Goal: Check status: Check status

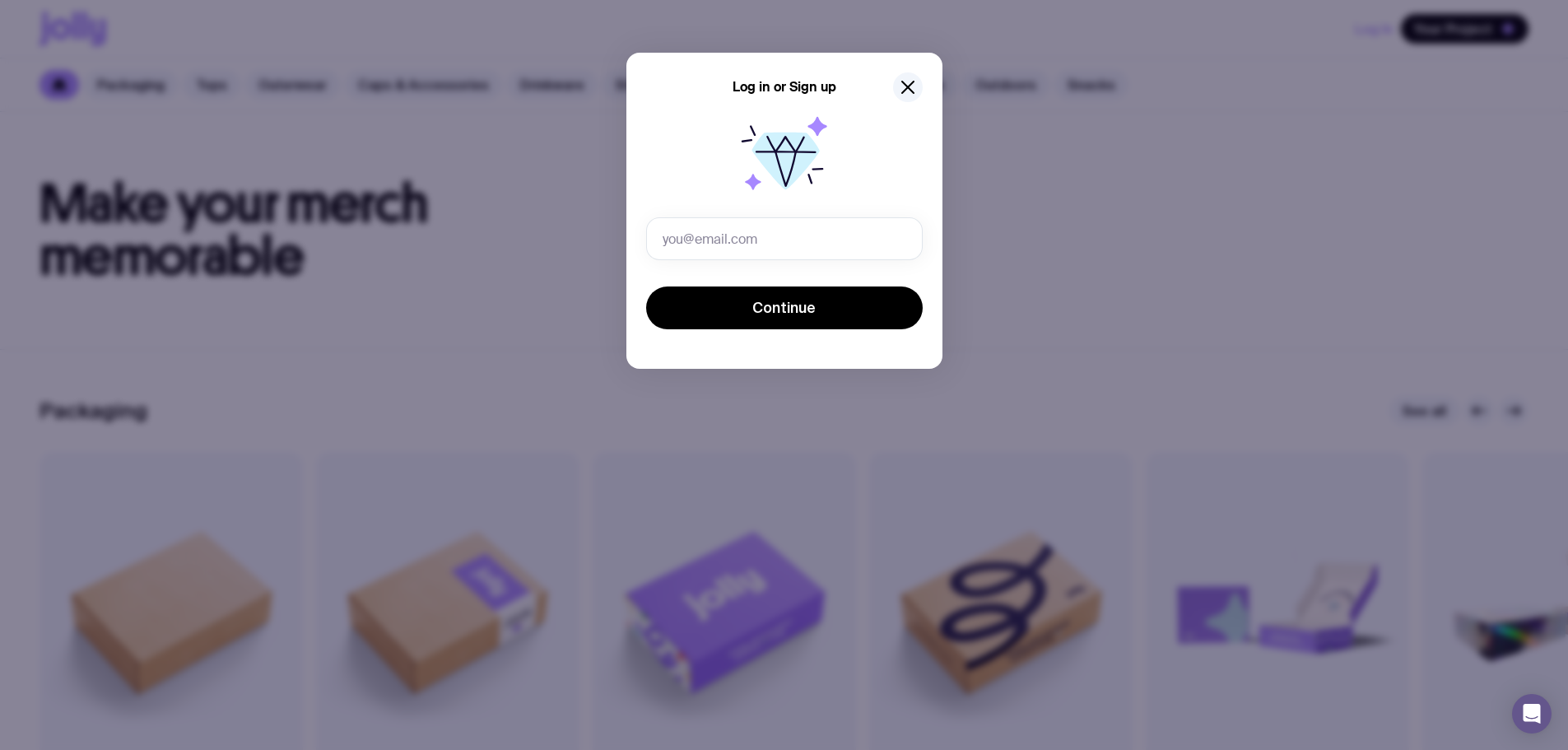
type input "[PERSON_NAME][EMAIL_ADDRESS][DOMAIN_NAME]"
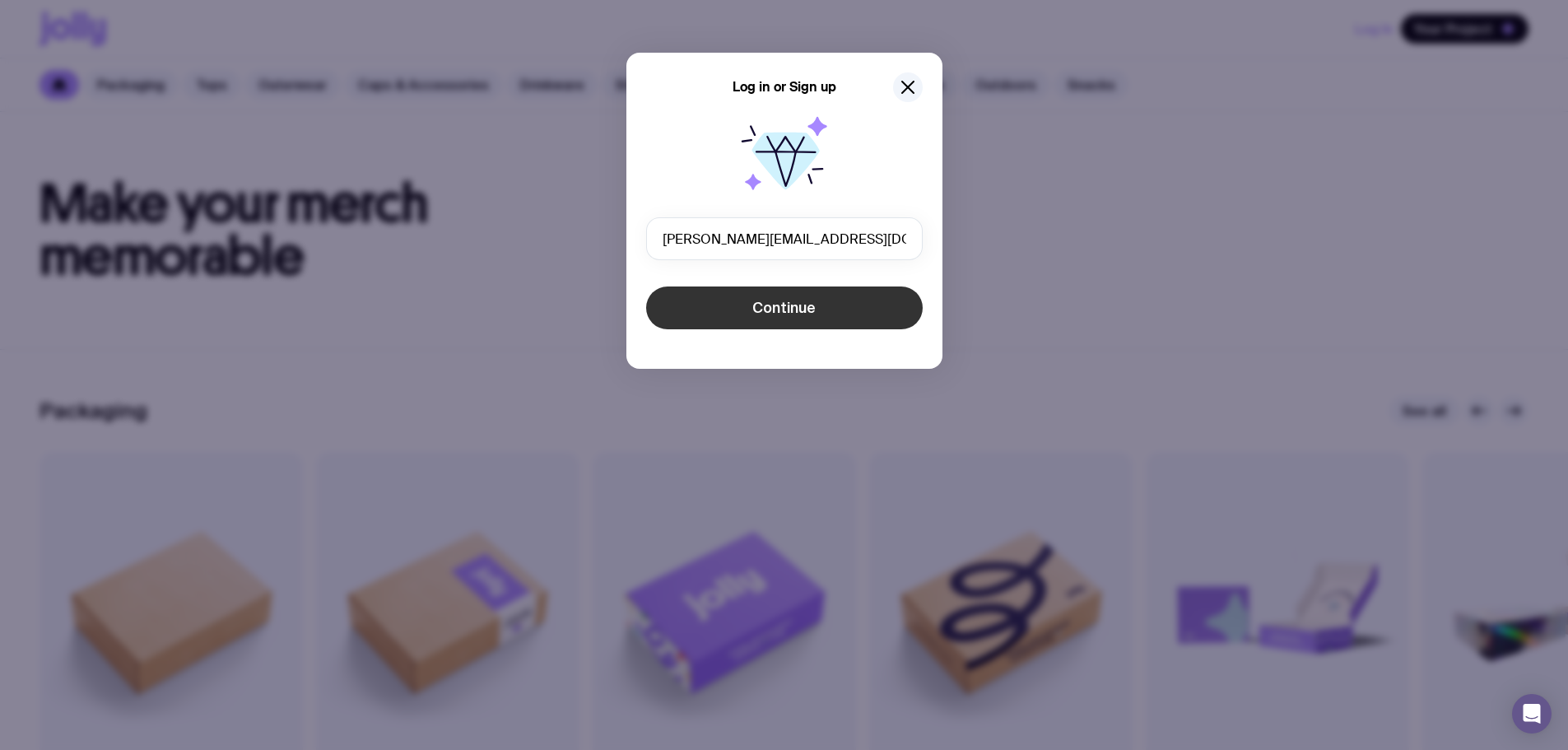
click at [733, 311] on button "Continue" at bounding box center [784, 308] width 276 height 43
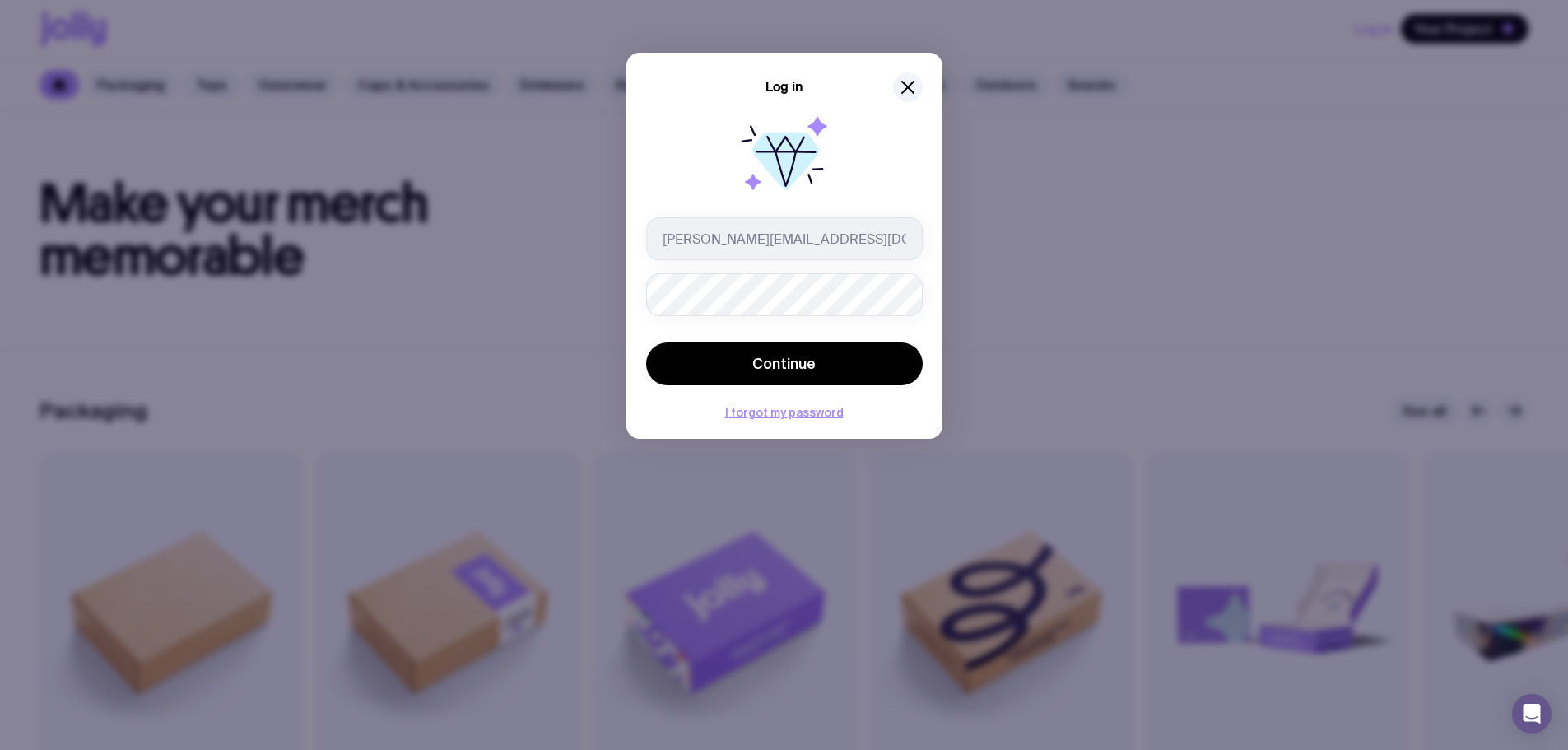
click at [769, 324] on form "[PERSON_NAME][EMAIL_ADDRESS][DOMAIN_NAME] Continue" at bounding box center [784, 303] width 276 height 171
click at [646, 343] on button "Continue" at bounding box center [784, 364] width 276 height 43
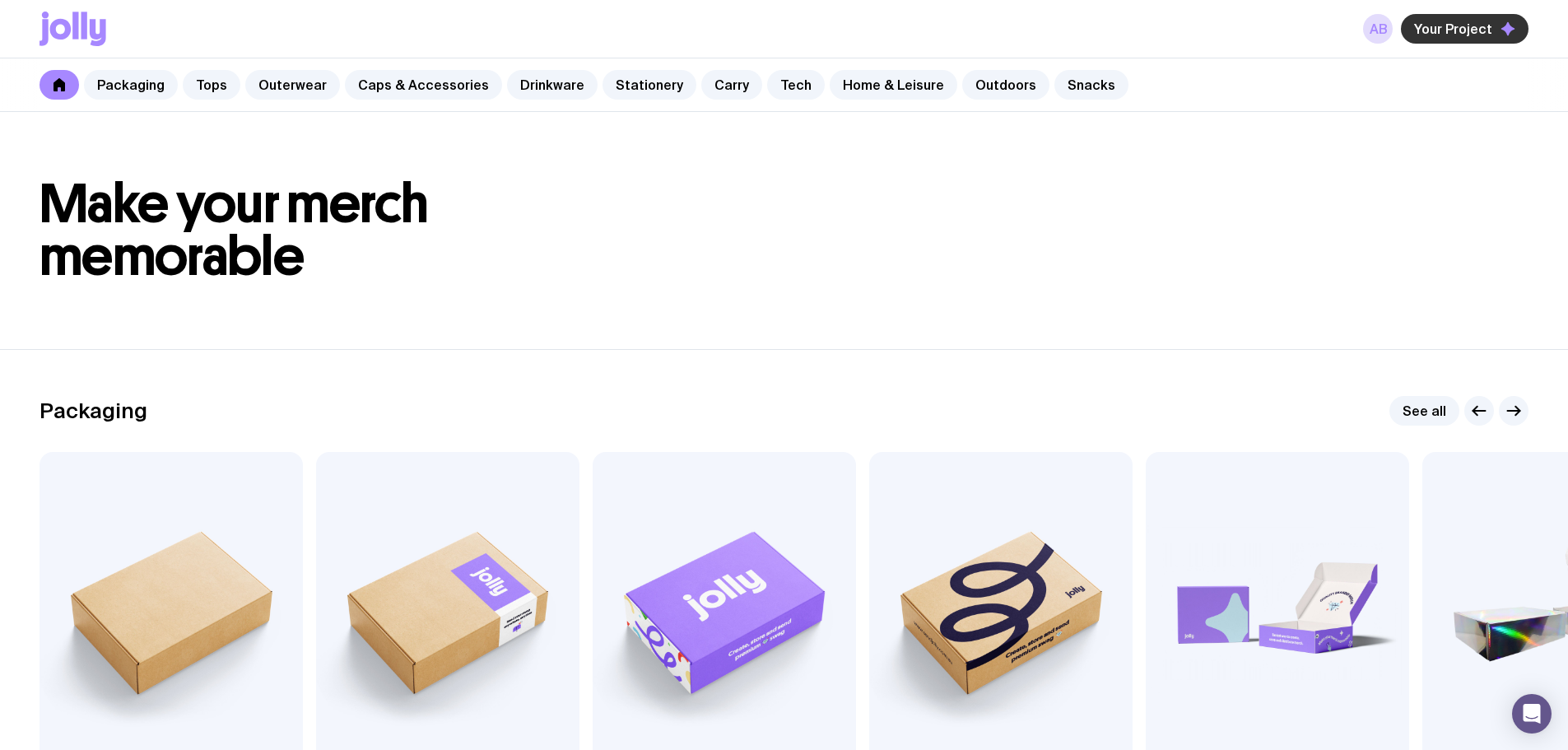
click at [1458, 30] on span "Your Project" at bounding box center [1453, 29] width 78 height 16
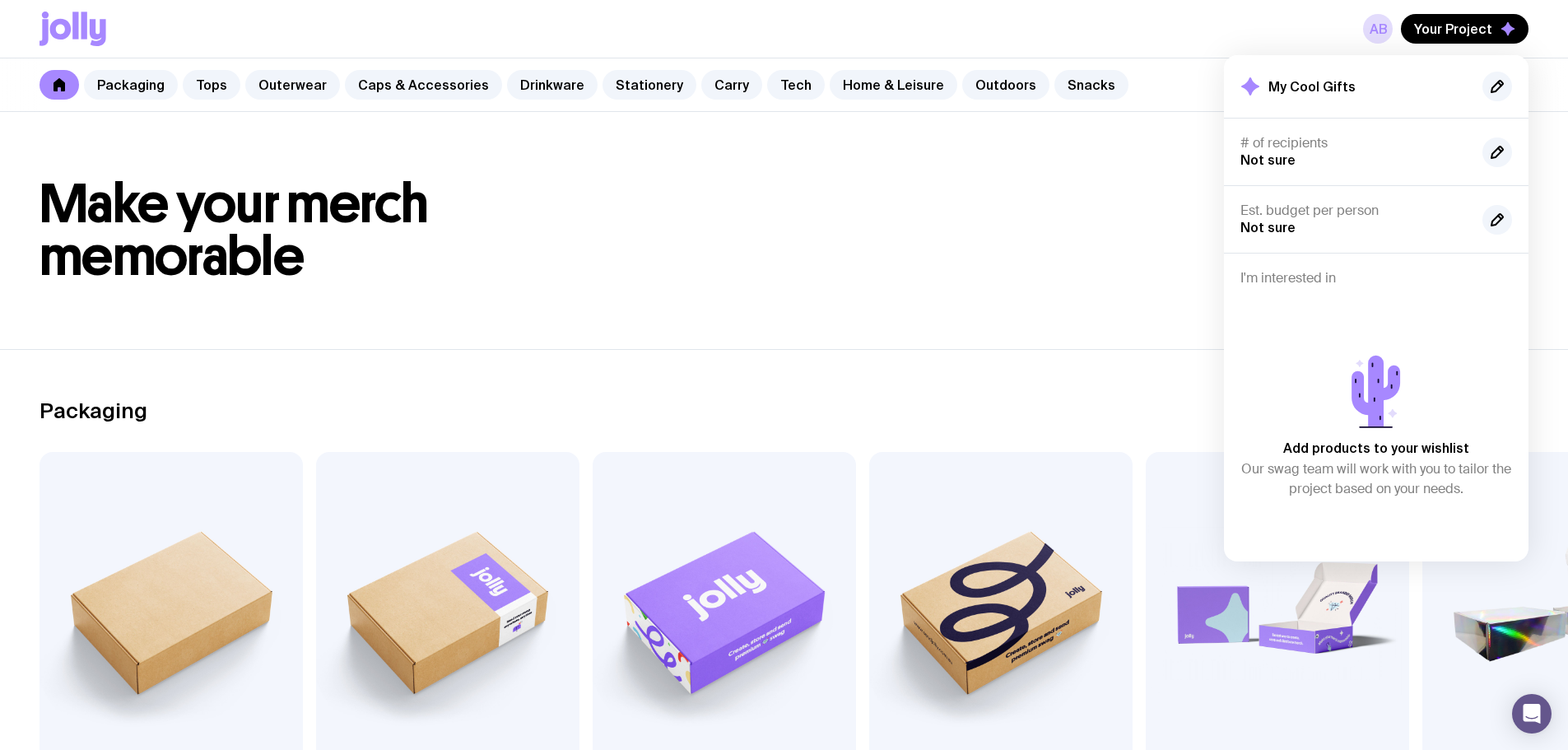
click at [716, 384] on section "Packaging See all Add to wishlist View Kraft Mailer From $4.25 Add to wishlist …" at bounding box center [784, 611] width 1568 height 524
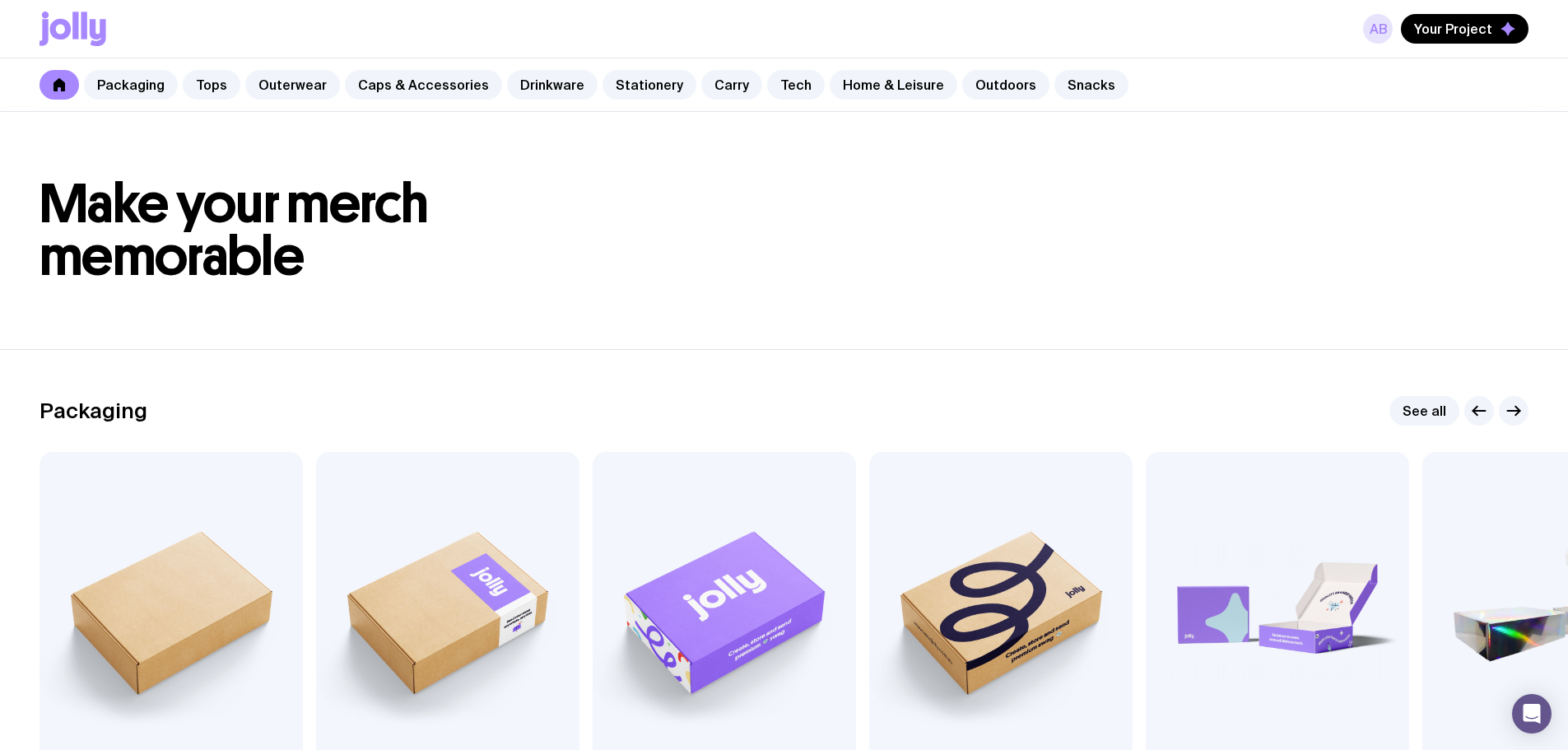
click at [1377, 24] on link "AB" at bounding box center [1377, 29] width 30 height 30
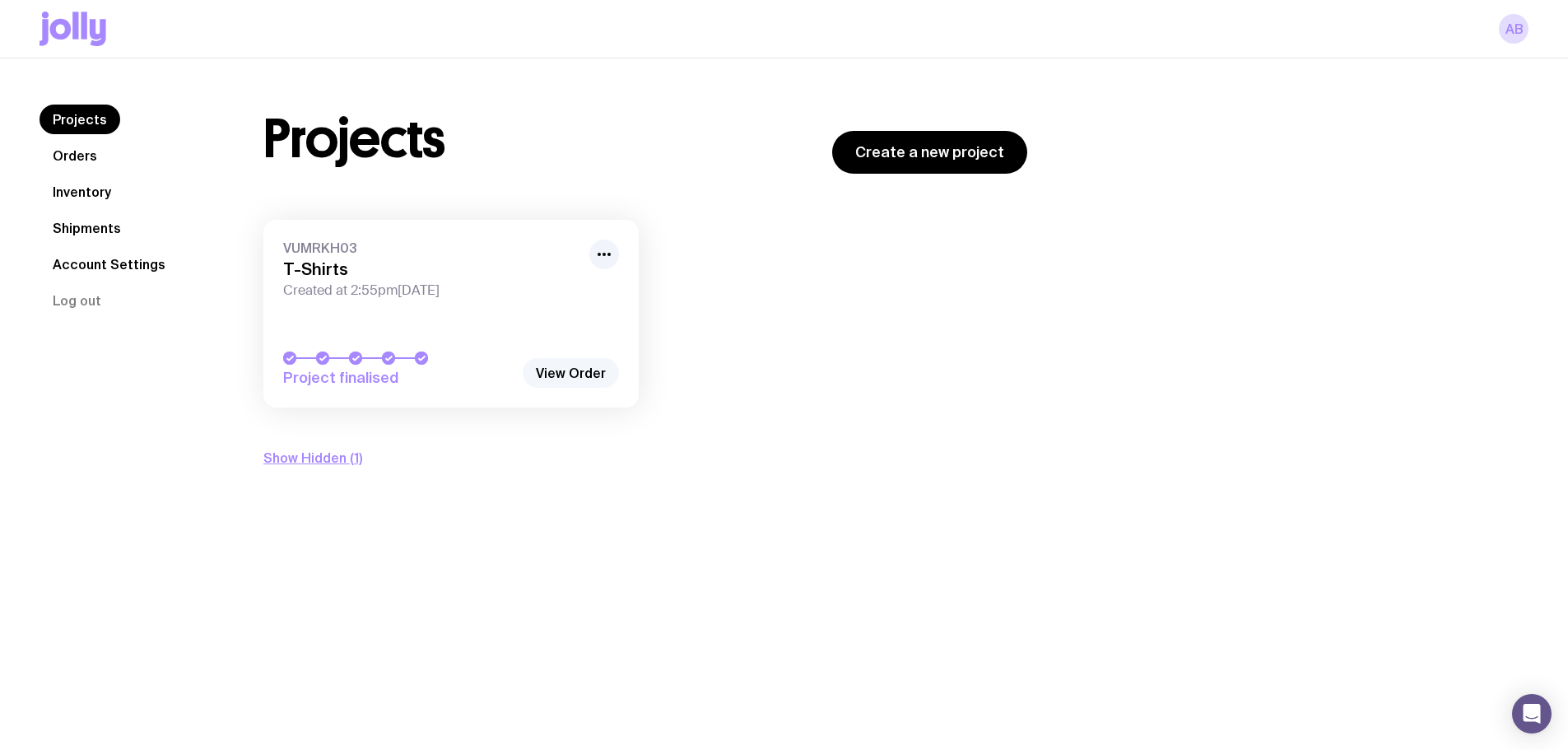
click at [573, 368] on link "View Order" at bounding box center [571, 372] width 97 height 30
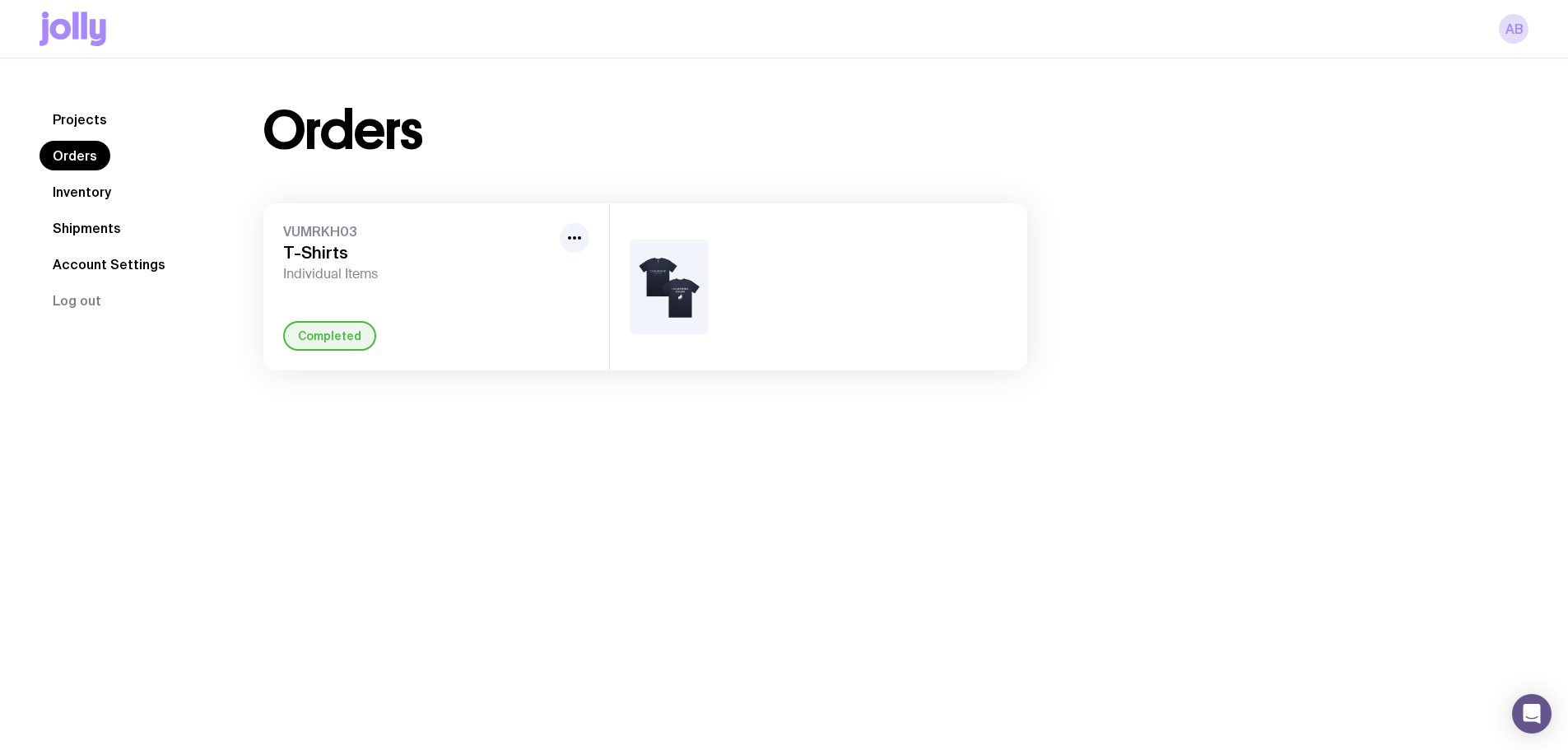
click at [686, 277] on img at bounding box center [669, 287] width 79 height 95
click at [576, 231] on icon "button" at bounding box center [574, 238] width 20 height 20
click at [323, 207] on div "VUMRKH03 T-Shirts Individual Items Rename Completed" at bounding box center [436, 286] width 345 height 167
click at [657, 274] on img at bounding box center [669, 287] width 79 height 95
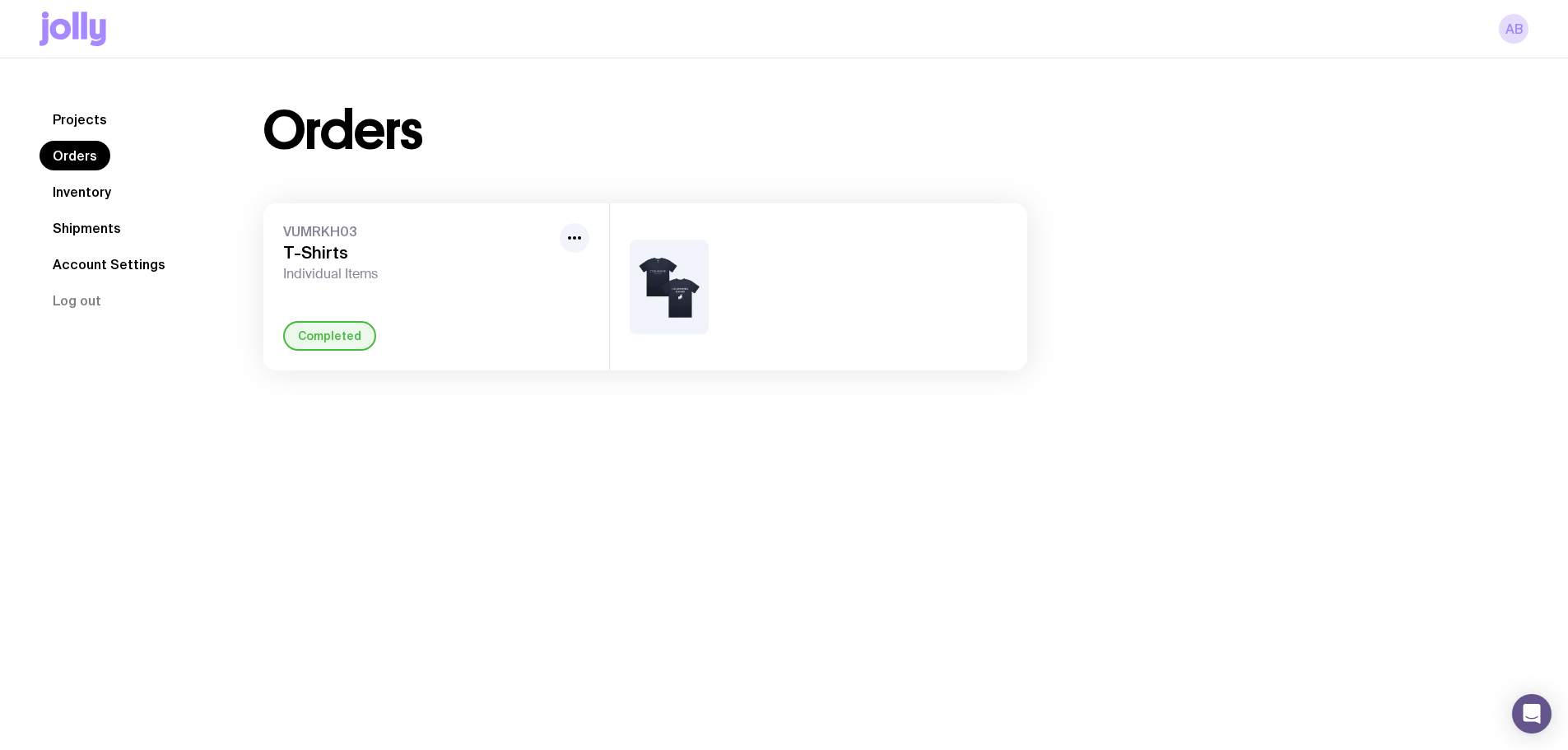
click at [657, 274] on img at bounding box center [669, 287] width 79 height 95
click at [79, 191] on link "Inventory" at bounding box center [81, 192] width 85 height 30
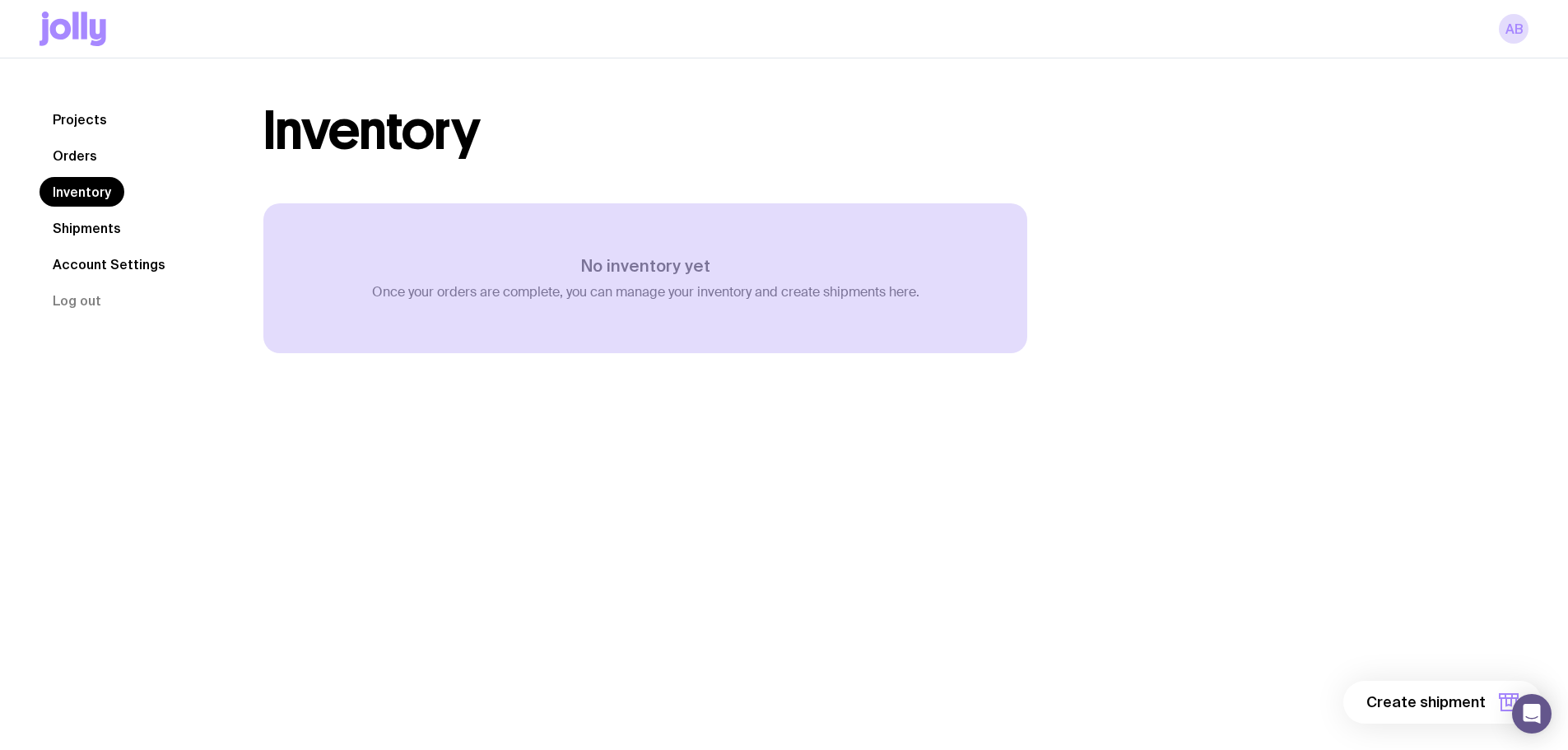
click at [86, 234] on link "Shipments" at bounding box center [87, 227] width 95 height 30
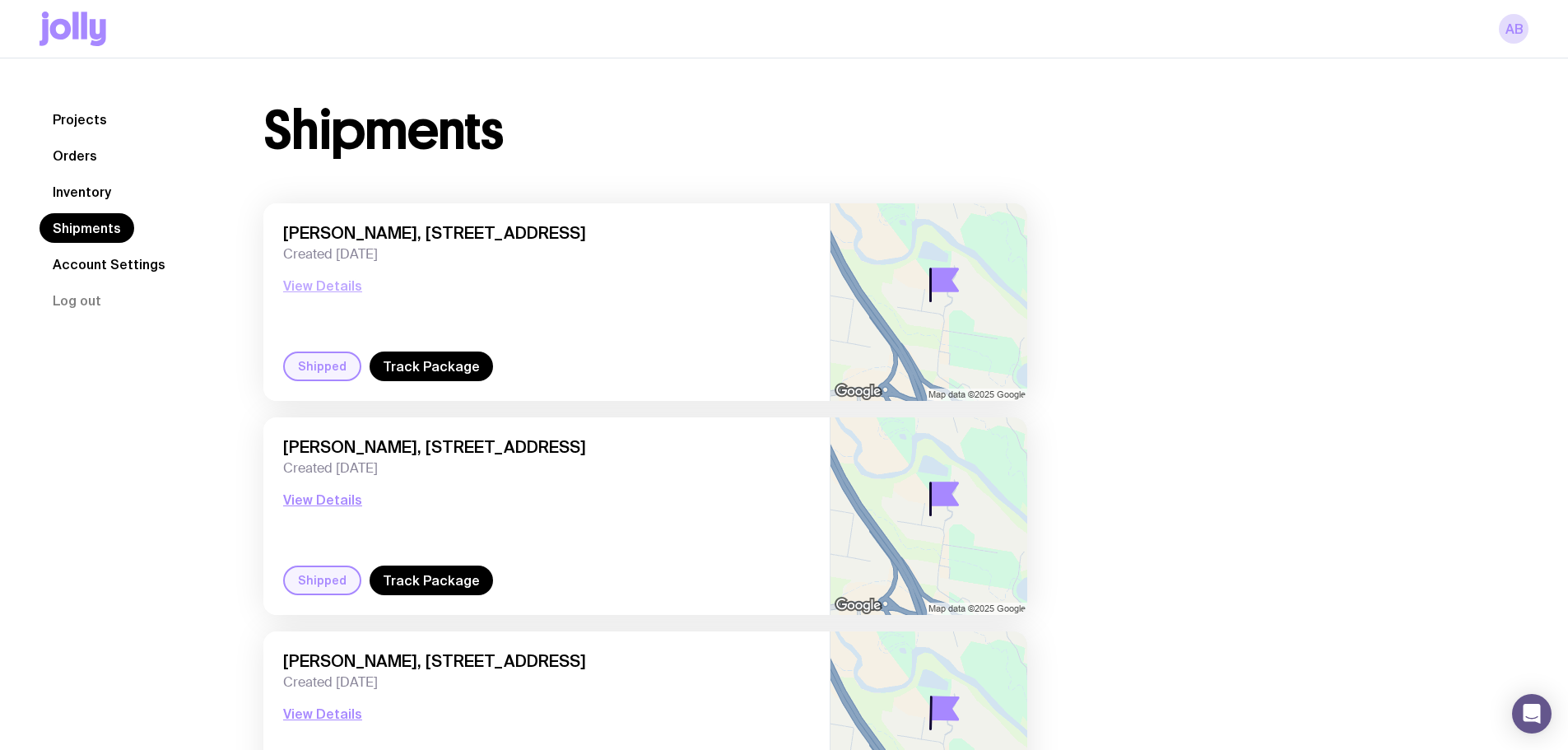
click at [322, 284] on button "View Details" at bounding box center [323, 286] width 79 height 20
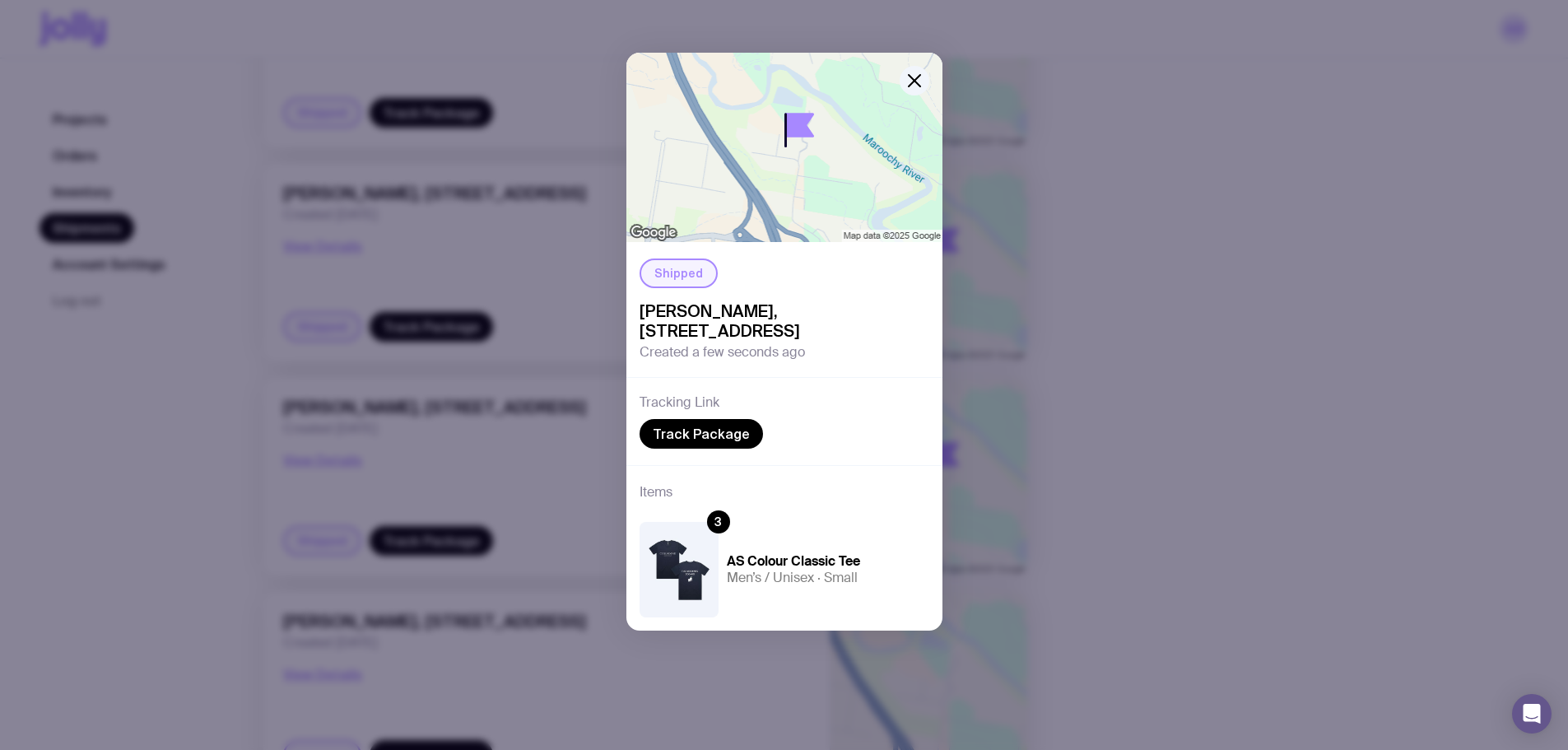
scroll to position [254, 0]
click at [682, 568] on img at bounding box center [679, 569] width 79 height 95
click at [84, 100] on div "Shipped [PERSON_NAME], [STREET_ADDRESS] Created a few seconds ago Tracking Link…" at bounding box center [784, 375] width 1568 height 750
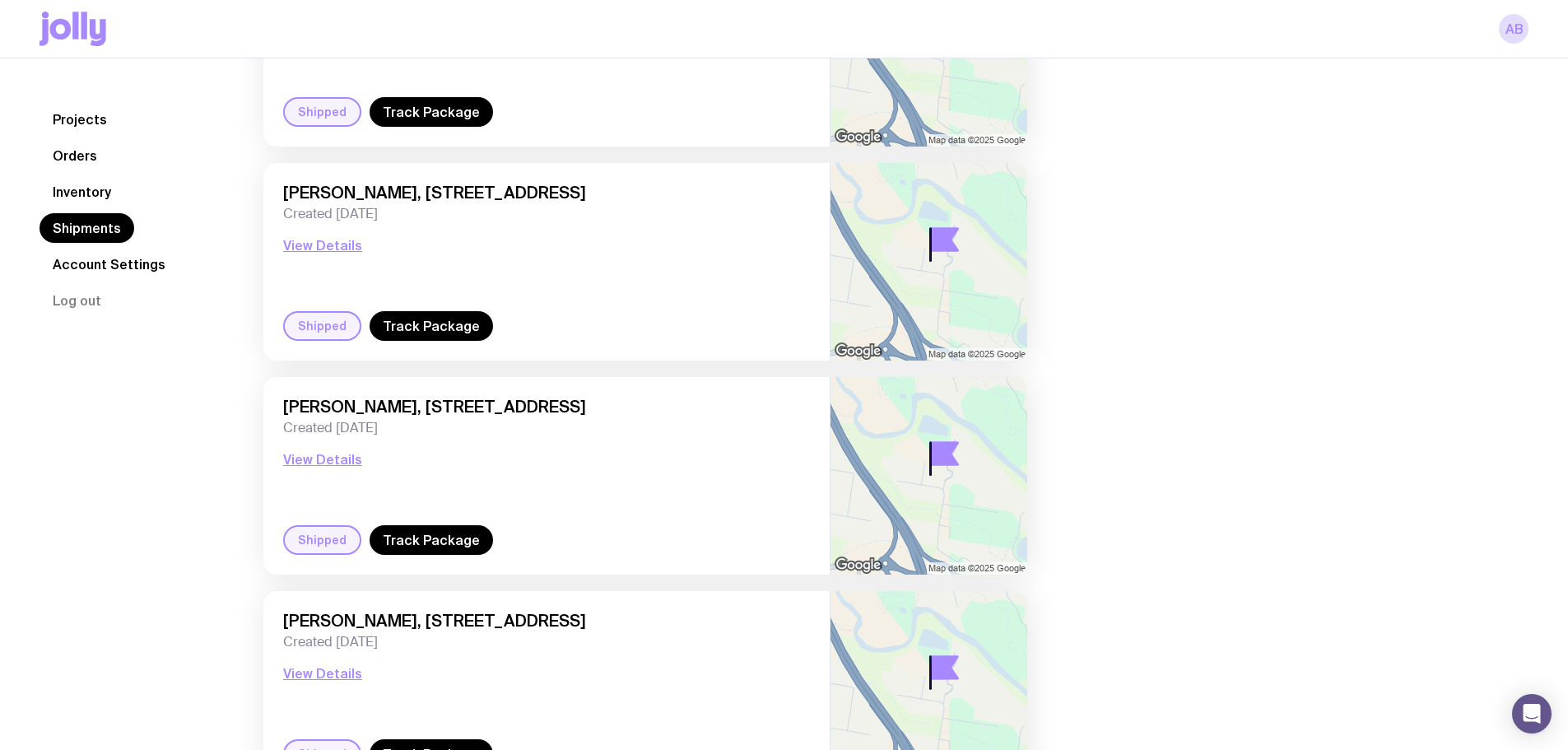
click at [97, 122] on link "Projects" at bounding box center [80, 119] width 81 height 30
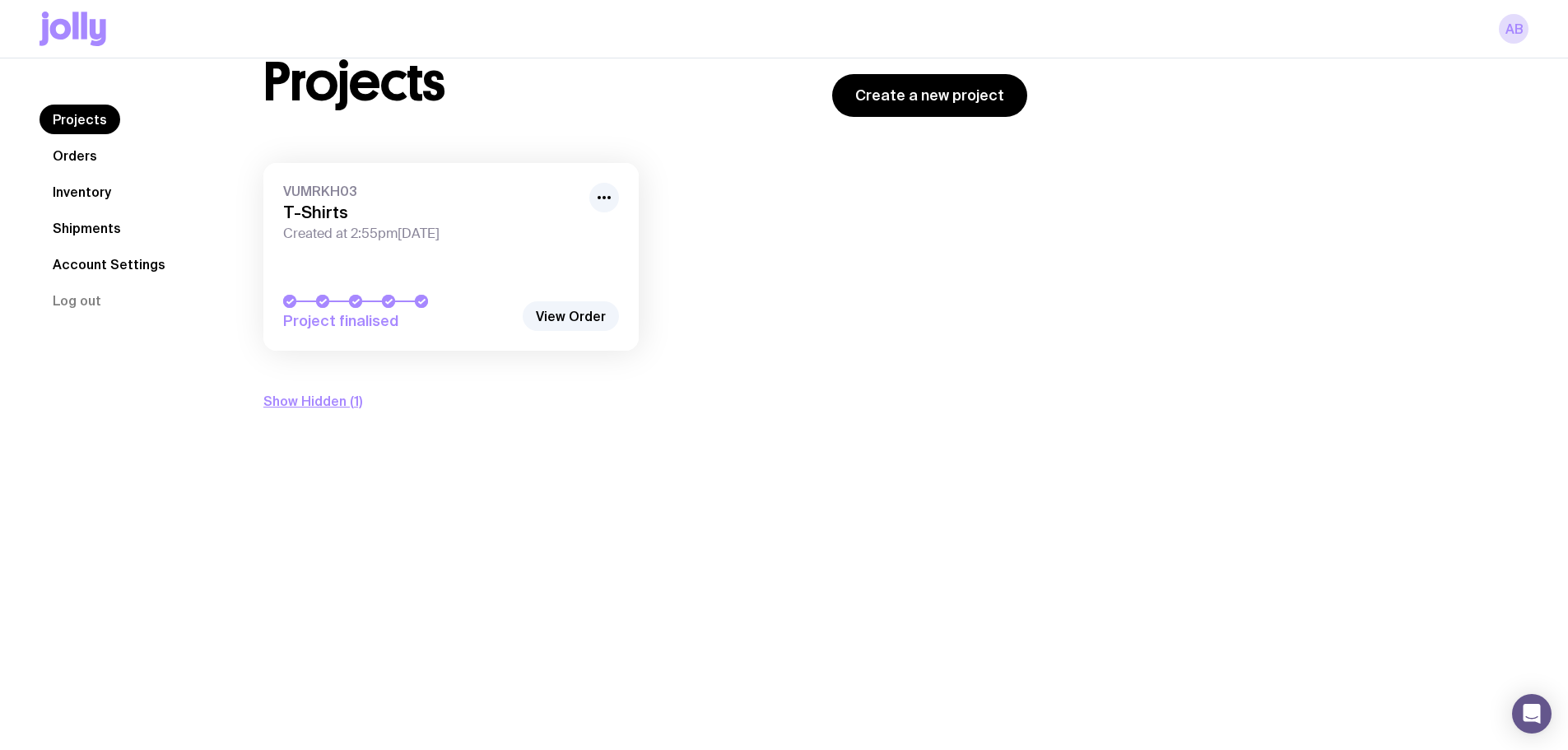
scroll to position [57, 0]
click at [311, 397] on button "Show Hidden (1)" at bounding box center [312, 400] width 98 height 20
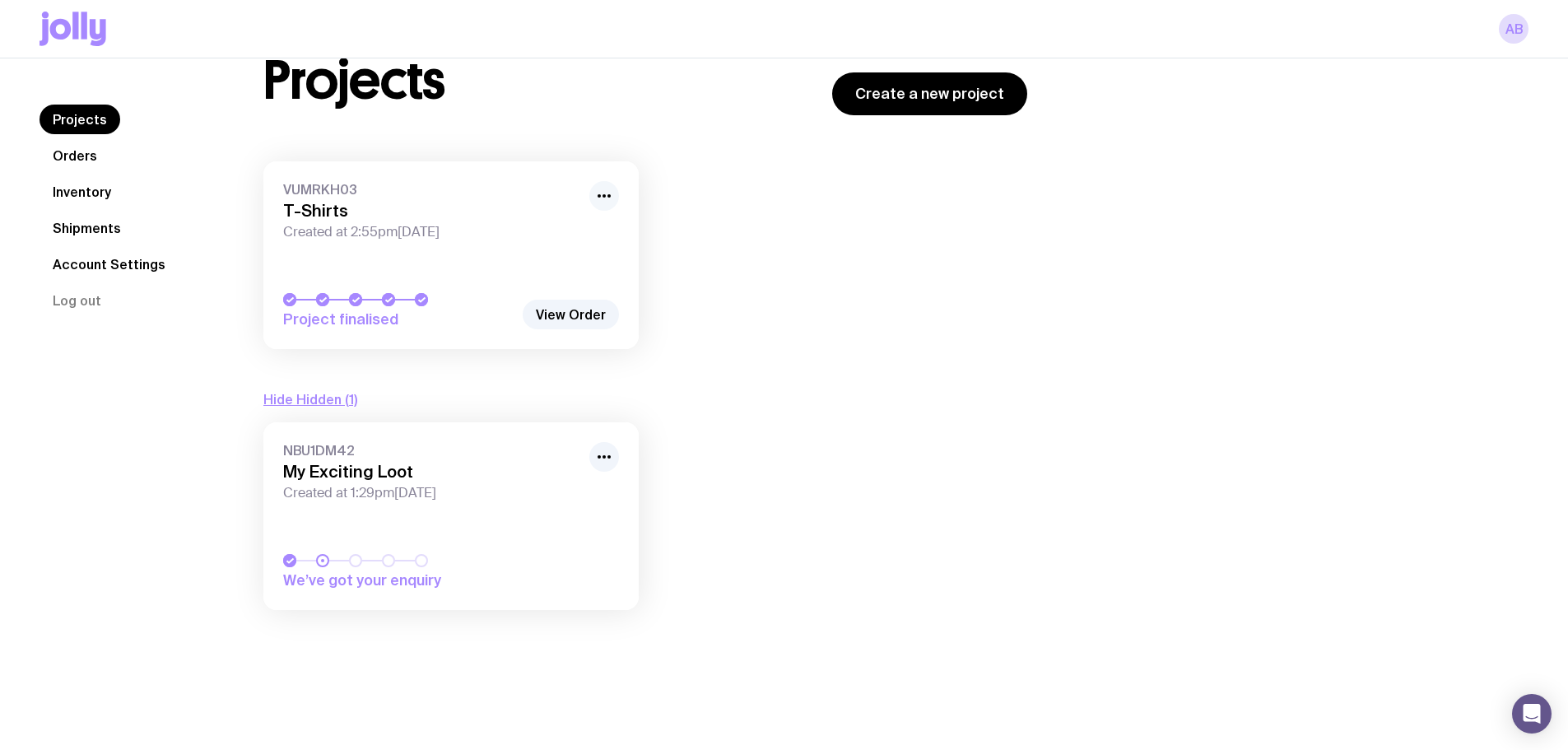
click at [607, 190] on icon "button" at bounding box center [604, 196] width 20 height 20
